Goal: Check status: Check status

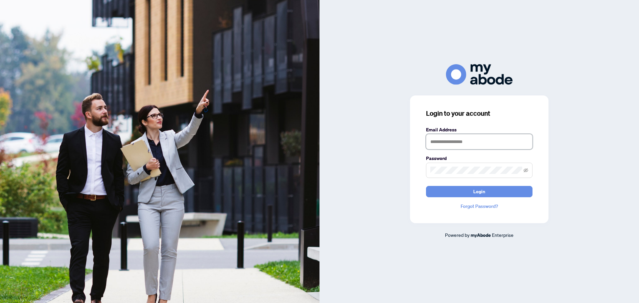
click at [485, 145] on input "text" at bounding box center [479, 141] width 106 height 15
type input "**********"
click at [524, 172] on icon "eye-invisible" at bounding box center [525, 170] width 5 height 4
click at [426, 186] on button "Login" at bounding box center [479, 191] width 106 height 11
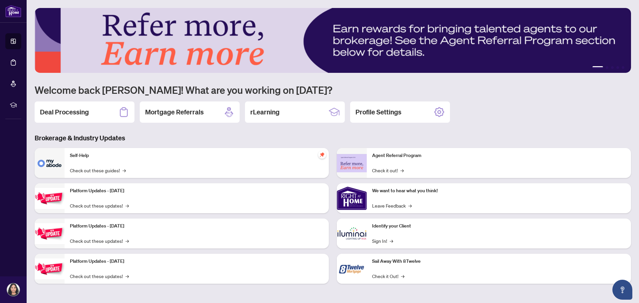
click at [99, 109] on div "Deal Processing" at bounding box center [85, 111] width 100 height 21
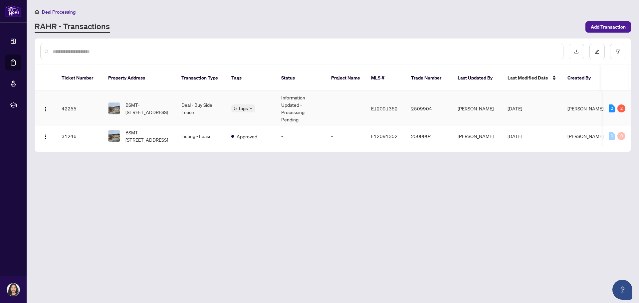
click at [285, 95] on td "Information Updated - Processing Pending" at bounding box center [301, 108] width 50 height 35
